Goal: Task Accomplishment & Management: Manage account settings

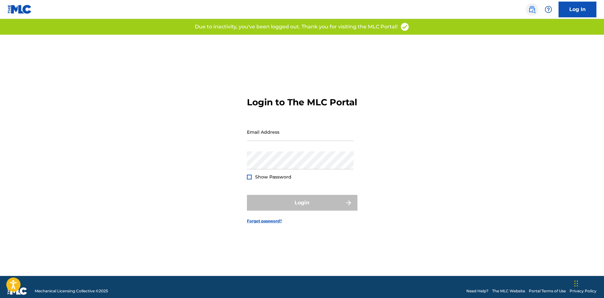
click at [531, 10] on img at bounding box center [532, 10] width 8 height 8
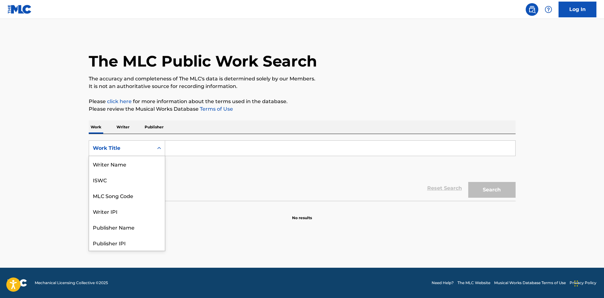
click at [138, 149] on div "Work Title" at bounding box center [121, 148] width 57 height 8
click at [127, 165] on div "MLC Song Code" at bounding box center [127, 164] width 76 height 16
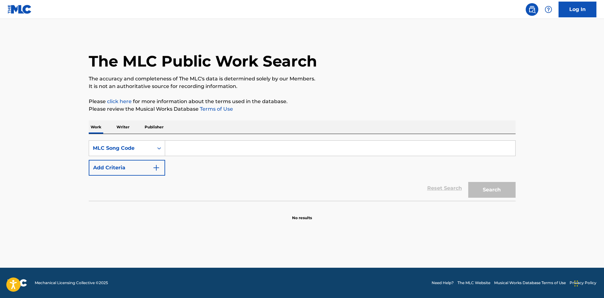
drag, startPoint x: 223, startPoint y: 150, endPoint x: 241, endPoint y: 152, distance: 17.7
click at [223, 150] on input "Search Form" at bounding box center [340, 148] width 350 height 15
paste input "Z0986H"
type input "Z0986H"
drag, startPoint x: 492, startPoint y: 191, endPoint x: 17, endPoint y: 202, distance: 475.2
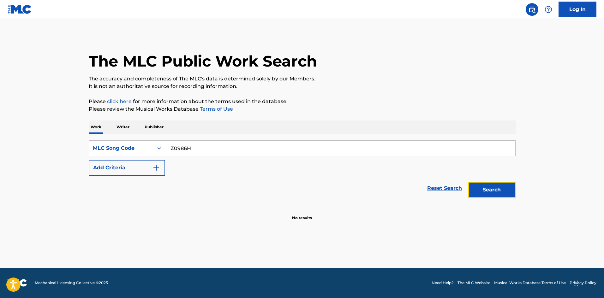
click at [486, 191] on button "Search" at bounding box center [491, 190] width 47 height 16
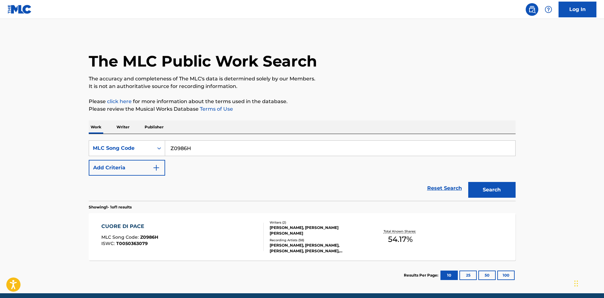
click at [168, 234] on div "CUORE DI PACE MLC Song Code : Z0986H ISWC : T0050363079" at bounding box center [182, 237] width 162 height 28
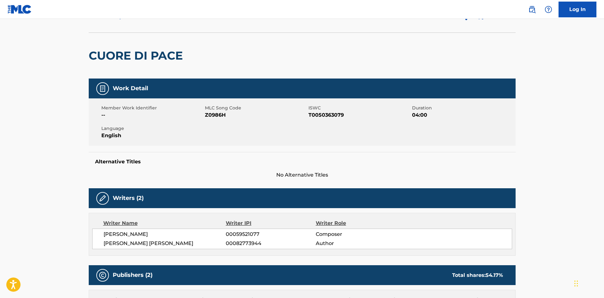
scroll to position [32, 0]
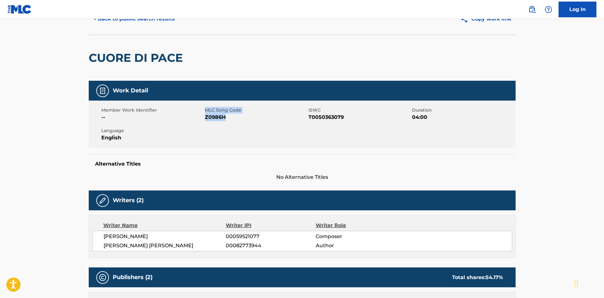
drag, startPoint x: 227, startPoint y: 117, endPoint x: 205, endPoint y: 117, distance: 22.7
click at [205, 117] on span "Z0986H" at bounding box center [256, 118] width 102 height 8
click at [221, 117] on span "Z0986H" at bounding box center [256, 118] width 102 height 8
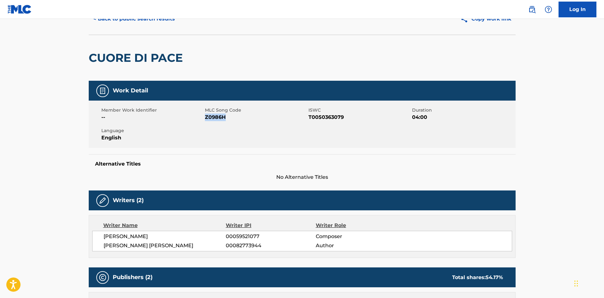
copy span "Z0986H"
click at [159, 23] on button "< Back to public search results" at bounding box center [134, 19] width 91 height 16
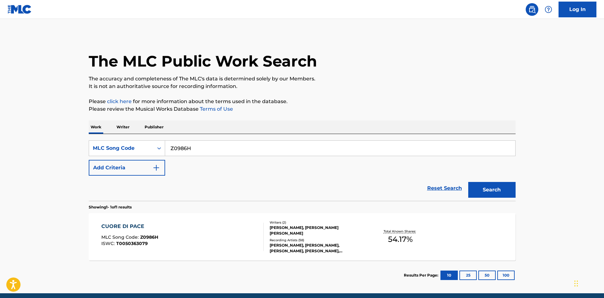
drag, startPoint x: 196, startPoint y: 151, endPoint x: 73, endPoint y: 153, distance: 123.7
click at [73, 153] on main "The MLC Public Work Search The accuracy and completeness of The MLC's data is d…" at bounding box center [302, 156] width 604 height 274
paste input "UA2P87"
type input "UA2P87"
click at [509, 188] on button "Search" at bounding box center [491, 190] width 47 height 16
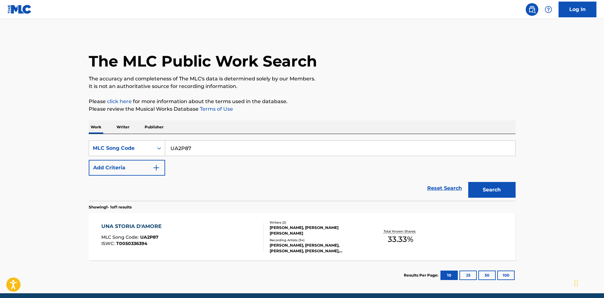
click at [285, 233] on div "Writers ( 2 ) [PERSON_NAME], [PERSON_NAME] [PERSON_NAME] Recording Artists ( 34…" at bounding box center [313, 237] width 101 height 34
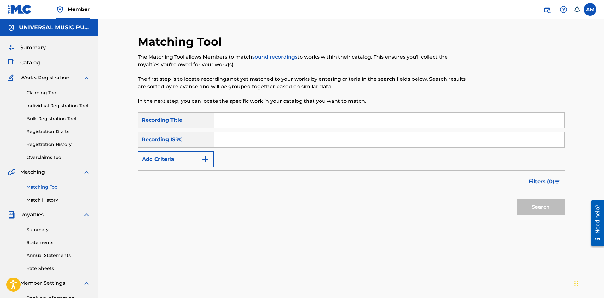
click at [39, 62] on span "Catalog" at bounding box center [30, 63] width 20 height 8
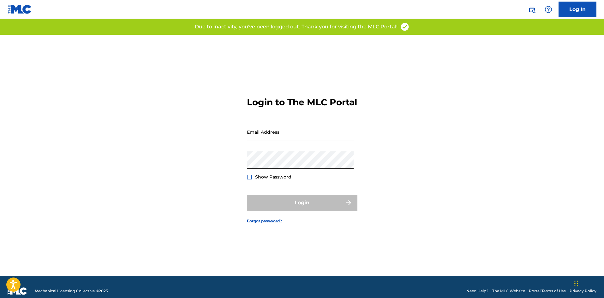
type input "andrew.mason1@umusic.com"
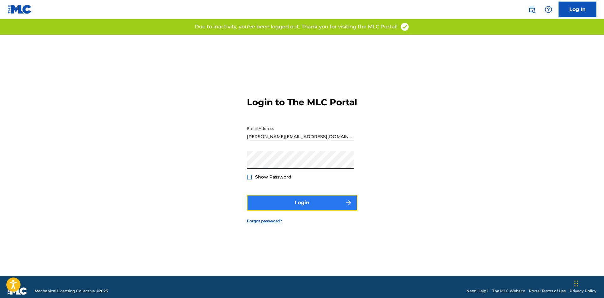
click at [296, 206] on button "Login" at bounding box center [302, 203] width 110 height 16
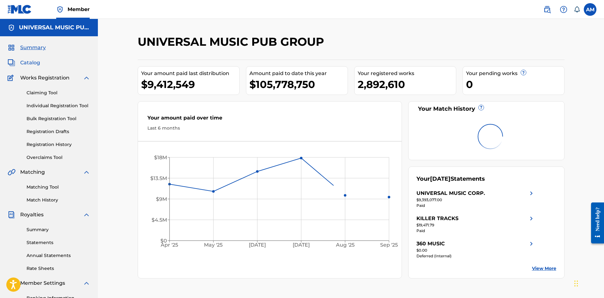
click at [38, 62] on span "Catalog" at bounding box center [30, 63] width 20 height 8
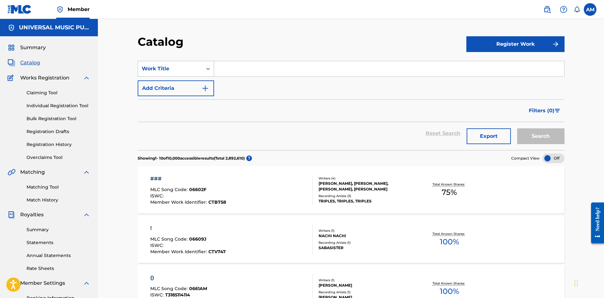
click at [188, 71] on div "Work Title" at bounding box center [170, 69] width 57 height 8
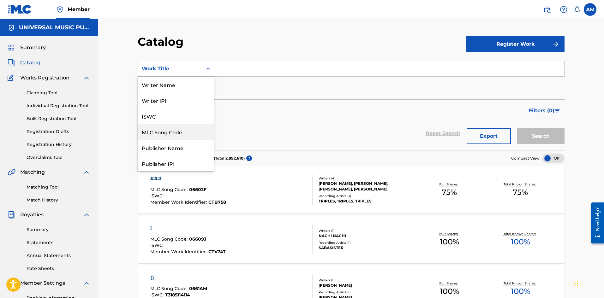
click at [169, 130] on div "MLC Song Code" at bounding box center [176, 132] width 76 height 16
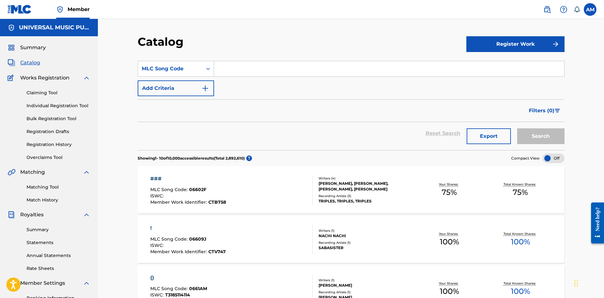
click at [250, 72] on input "Search Form" at bounding box center [389, 68] width 350 height 15
paste input "Z0986H"
type input "Z0986H"
click at [529, 136] on button "Search" at bounding box center [540, 136] width 47 height 16
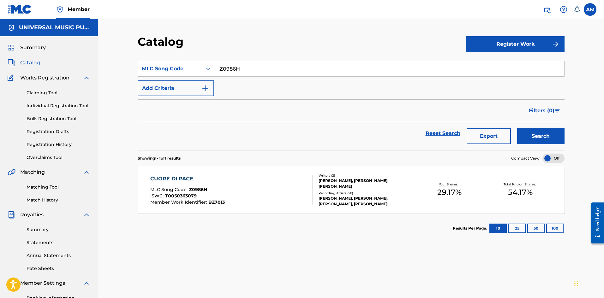
click at [289, 194] on div "CUORE DI PACE MLC Song Code : Z0986H ISWC : T0050363079 Member Work Identifier …" at bounding box center [231, 190] width 162 height 30
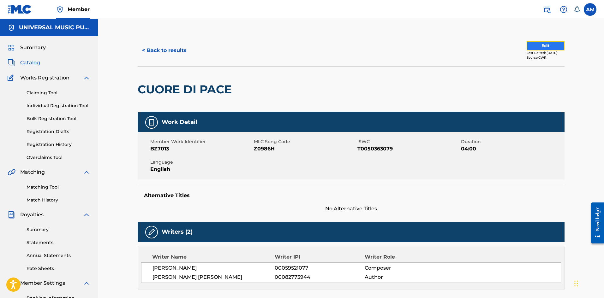
click at [537, 45] on button "Edit" at bounding box center [545, 45] width 38 height 9
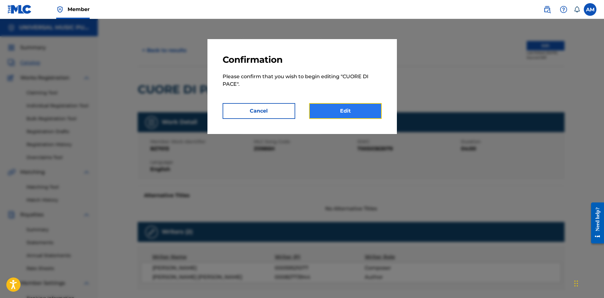
click at [356, 109] on link "Edit" at bounding box center [345, 111] width 73 height 16
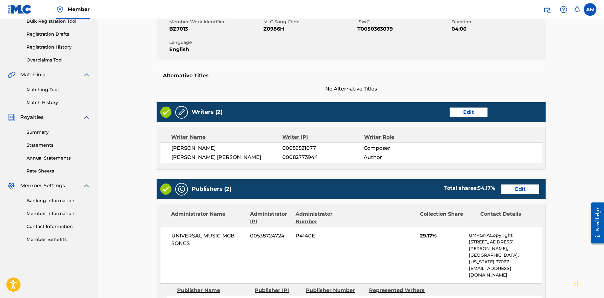
scroll to position [189, 0]
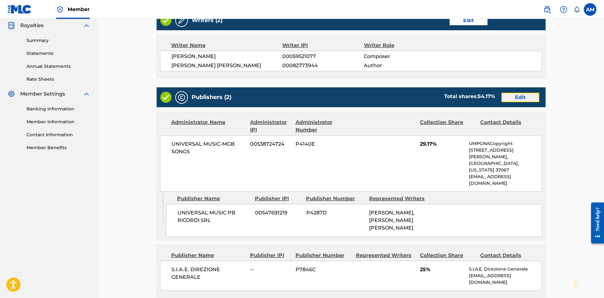
click at [524, 98] on link "Edit" at bounding box center [520, 97] width 38 height 9
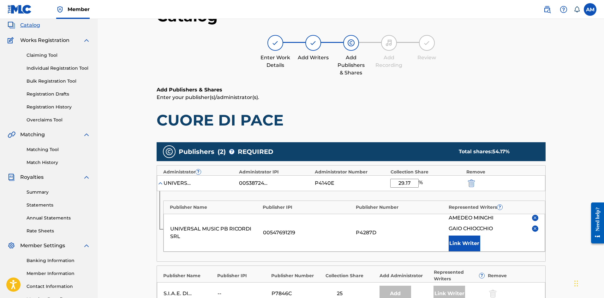
scroll to position [95, 0]
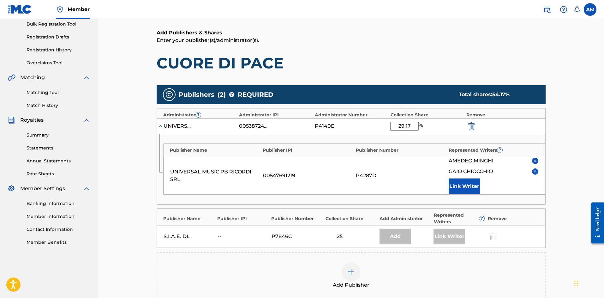
drag, startPoint x: 412, startPoint y: 126, endPoint x: 359, endPoint y: 133, distance: 54.1
click at [359, 133] on div "UNIVERSAL MUSIC-MGB SONGS 00538724724 P4140E 29.17 %" at bounding box center [351, 126] width 388 height 16
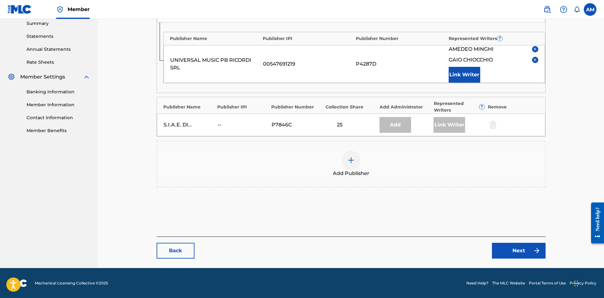
scroll to position [207, 0]
type input "50"
click at [532, 250] on link "Next" at bounding box center [519, 251] width 54 height 16
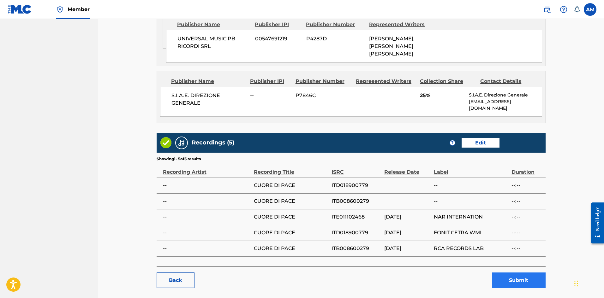
scroll to position [368, 0]
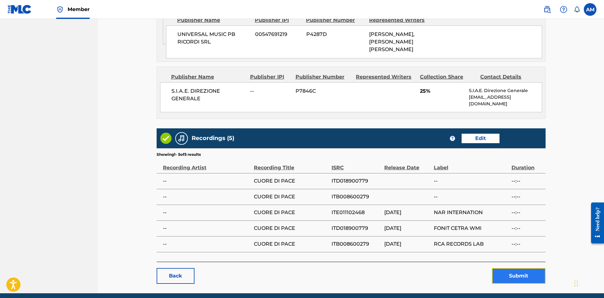
click at [515, 268] on button "Submit" at bounding box center [519, 276] width 54 height 16
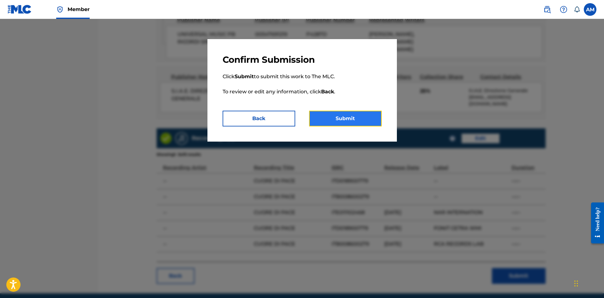
click at [355, 117] on button "Submit" at bounding box center [345, 119] width 73 height 16
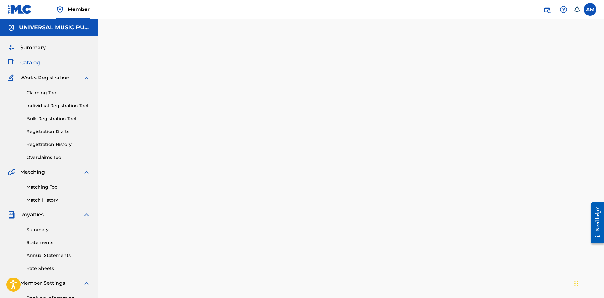
click at [35, 63] on span "Catalog" at bounding box center [30, 63] width 20 height 8
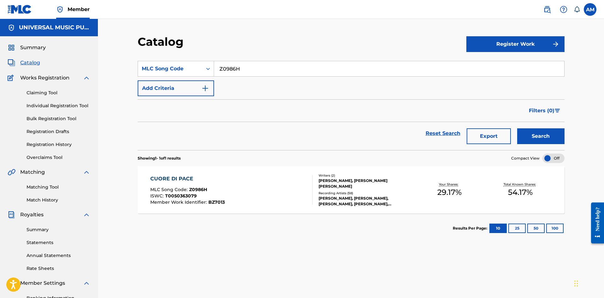
drag, startPoint x: 247, startPoint y: 70, endPoint x: 100, endPoint y: 67, distance: 147.1
click at [100, 67] on div "Catalog Register Work SearchWithCriteria9ea85830-4395-4a1f-83be-7c7b479040e8 ML…" at bounding box center [351, 183] width 506 height 329
paste input "UA2P87"
type input "UA2P87"
click at [523, 138] on button "Search" at bounding box center [540, 136] width 47 height 16
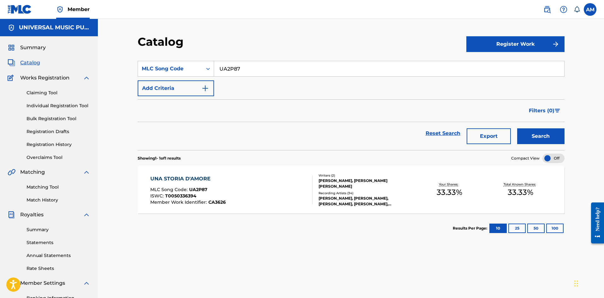
click at [231, 193] on div "UNA STORIA D'AMORE MLC Song Code : UA2P87 ISWC : T0050336394 Member Work Identi…" at bounding box center [231, 190] width 162 height 30
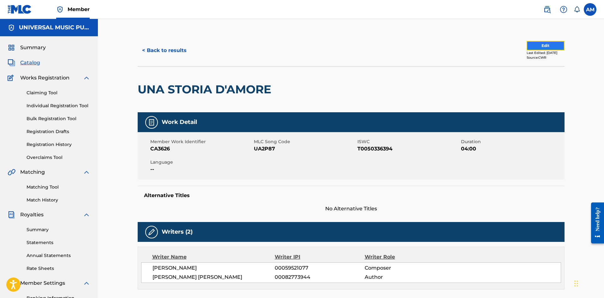
click at [551, 46] on button "Edit" at bounding box center [545, 45] width 38 height 9
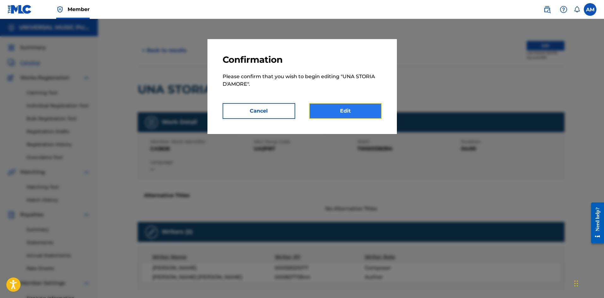
click at [366, 103] on link "Edit" at bounding box center [345, 111] width 73 height 16
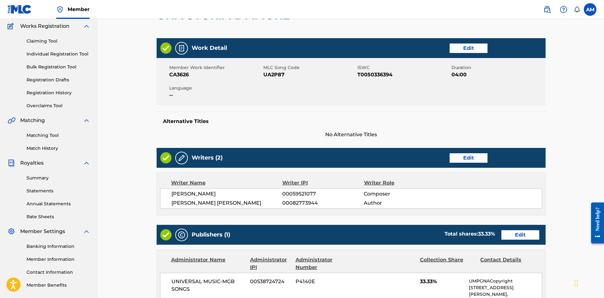
scroll to position [158, 0]
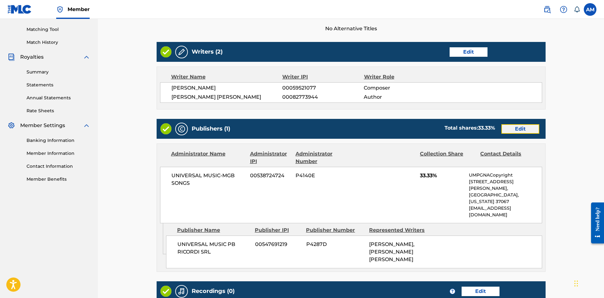
click at [534, 129] on link "Edit" at bounding box center [520, 128] width 38 height 9
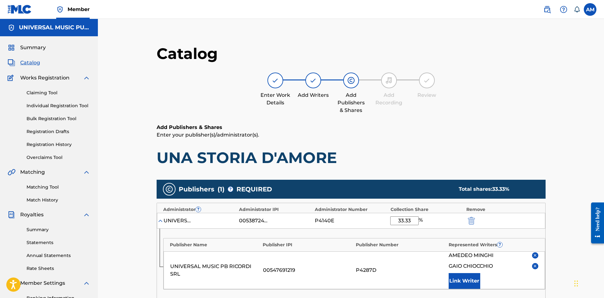
drag, startPoint x: 412, startPoint y: 219, endPoint x: 375, endPoint y: 220, distance: 36.6
click at [375, 220] on div "UNIVERSAL MUSIC-MGB SONGS 00538724724 P4140E 33.33 %" at bounding box center [351, 221] width 388 height 16
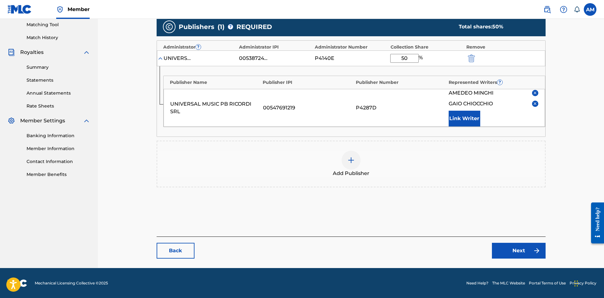
scroll to position [163, 0]
type input "50"
click at [514, 253] on link "Next" at bounding box center [519, 251] width 54 height 16
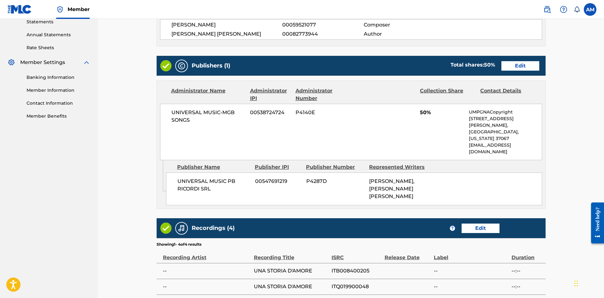
scroll to position [300, 0]
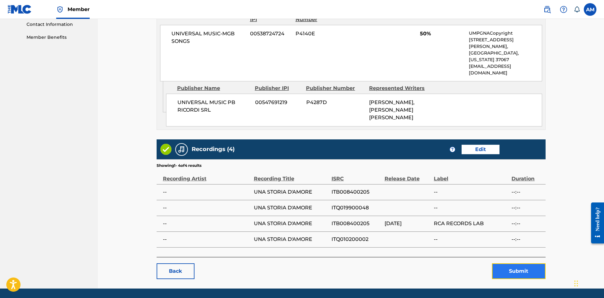
click at [513, 263] on button "Submit" at bounding box center [519, 271] width 54 height 16
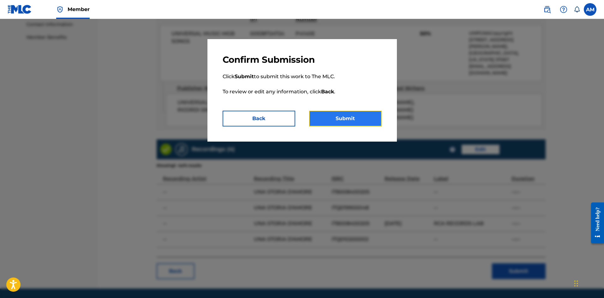
click at [347, 116] on button "Submit" at bounding box center [345, 119] width 73 height 16
